Goal: Task Accomplishment & Management: Manage account settings

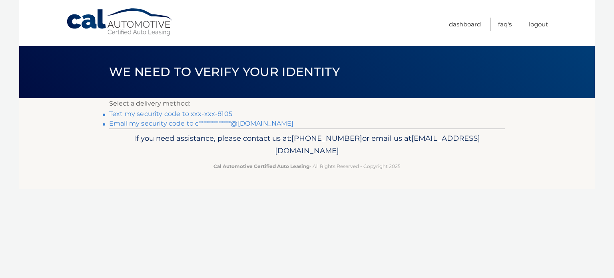
click at [192, 113] on link "Text my security code to xxx-xxx-8105" at bounding box center [170, 114] width 123 height 8
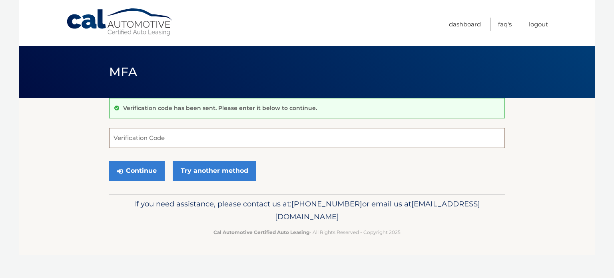
click at [202, 131] on input "Verification Code" at bounding box center [306, 138] width 395 height 20
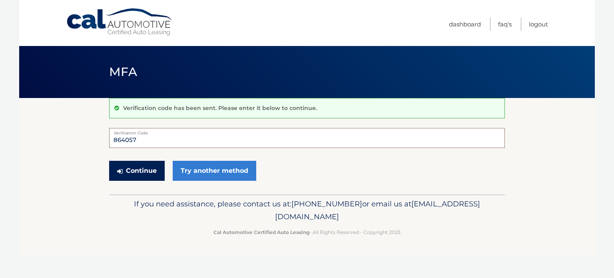
type input "864057"
click at [136, 176] on button "Continue" at bounding box center [137, 171] width 56 height 20
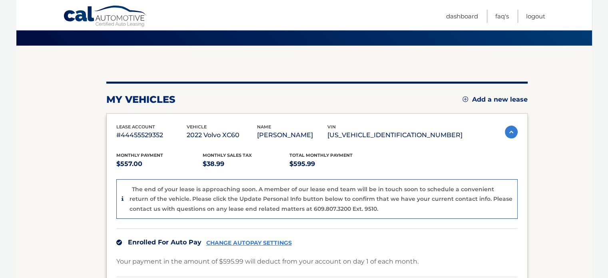
scroll to position [57, 0]
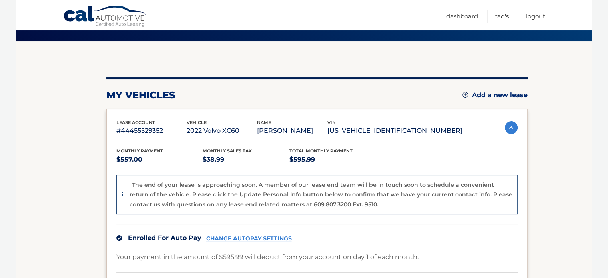
click at [478, 15] on ul "Dashboard FAQ's Logout" at bounding box center [495, 15] width 99 height 30
click at [476, 15] on link "Dashboard" at bounding box center [462, 16] width 32 height 13
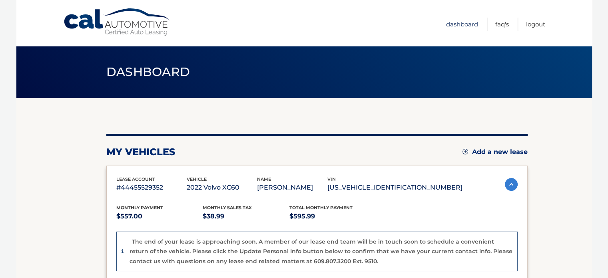
click at [456, 28] on link "Dashboard" at bounding box center [462, 24] width 32 height 13
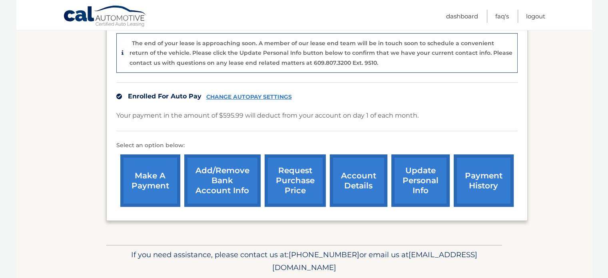
scroll to position [224, 0]
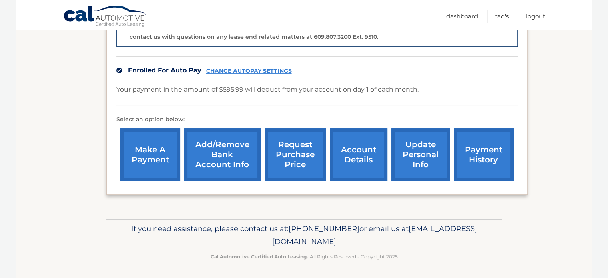
click at [367, 149] on link "account details" at bounding box center [359, 154] width 58 height 52
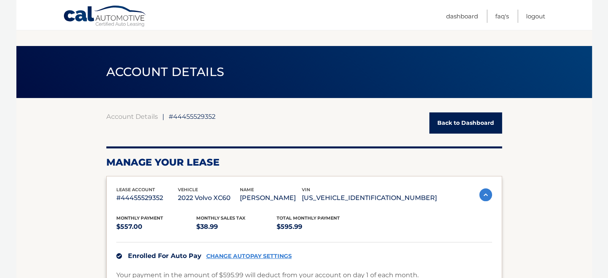
scroll to position [54, 0]
